Goal: Navigation & Orientation: Find specific page/section

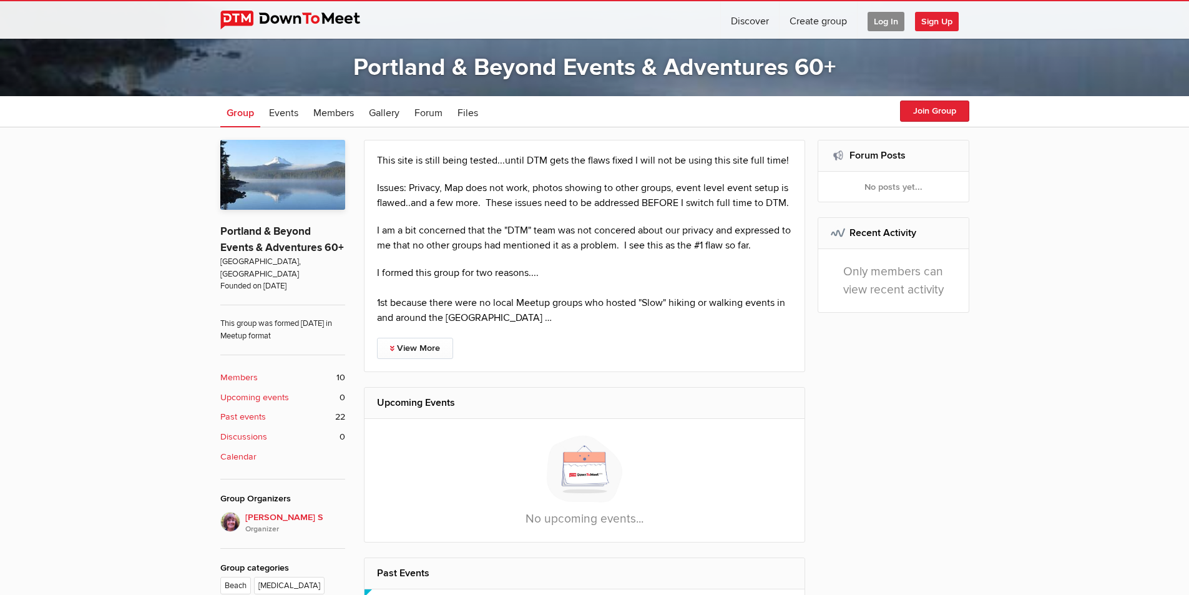
scroll to position [250, 0]
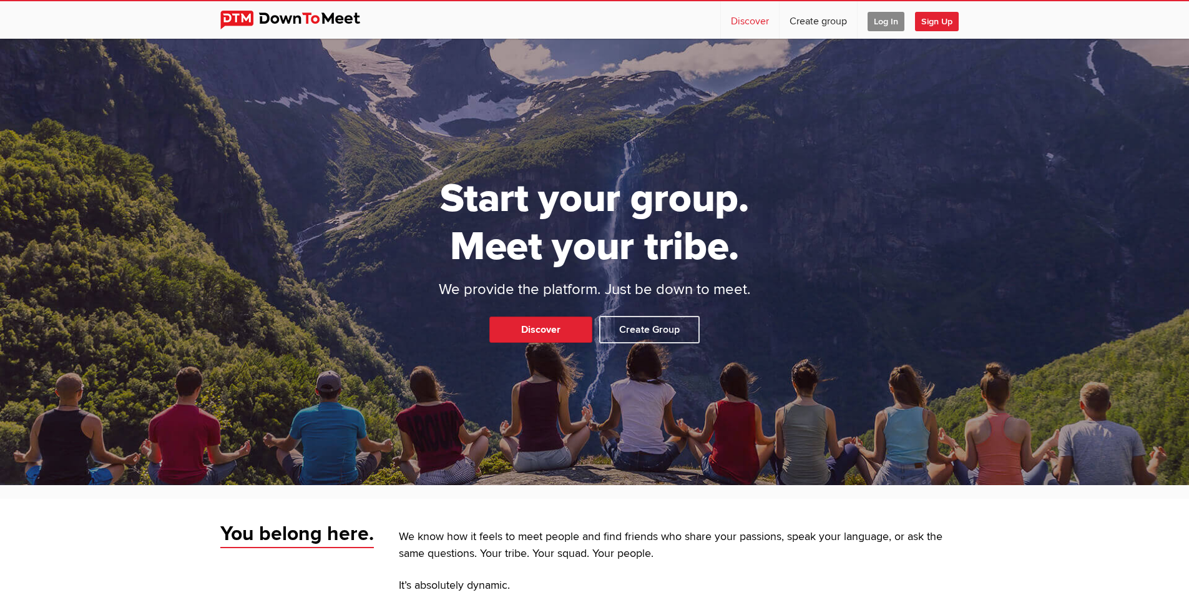
click at [759, 19] on link "Discover" at bounding box center [750, 19] width 58 height 37
select select "null"
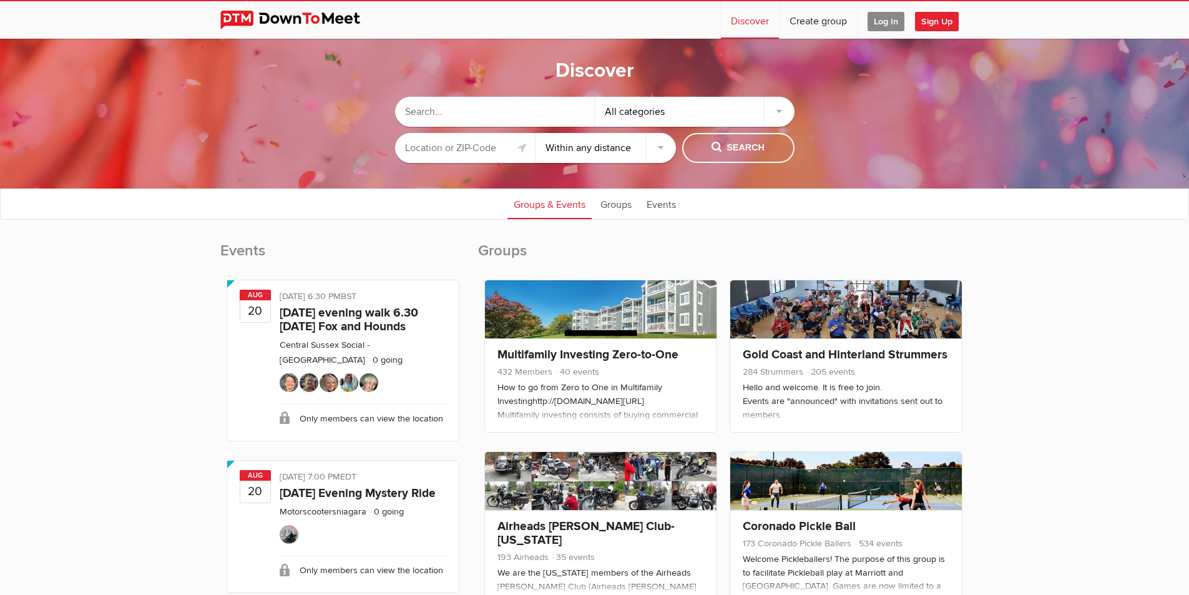
click at [490, 143] on input "text" at bounding box center [465, 148] width 140 height 30
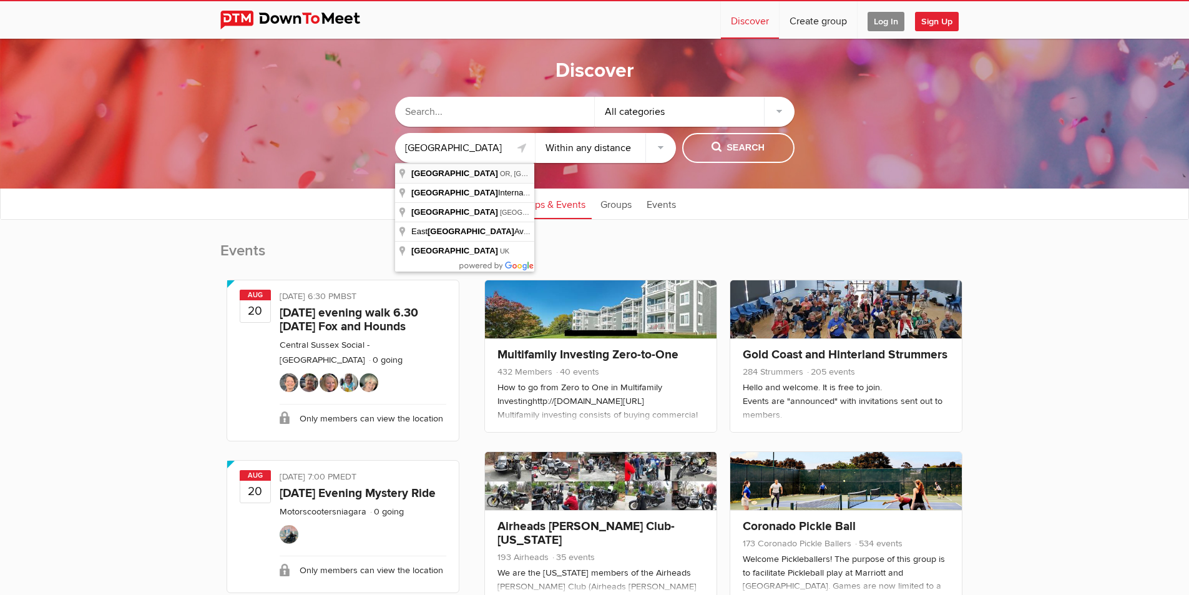
type input "[GEOGRAPHIC_DATA], [GEOGRAPHIC_DATA], [GEOGRAPHIC_DATA]"
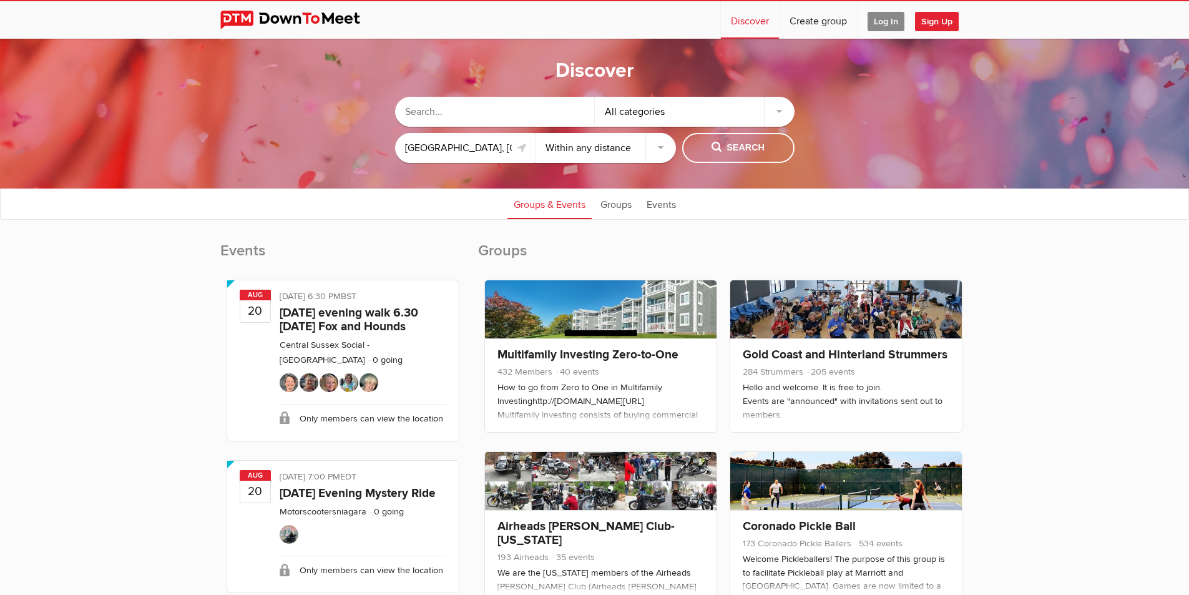
click at [580, 150] on select "Within 10 miles Within 25 miles Within 50 miles Within 100 miles Within any dis…" at bounding box center [606, 148] width 140 height 30
select select "25"
click at [536, 133] on select "Within 10 miles Within 25 miles Within 50 miles Within 100 miles Within any dis…" at bounding box center [606, 148] width 140 height 30
click at [730, 146] on span "Search" at bounding box center [738, 148] width 53 height 14
